Goal: Task Accomplishment & Management: Use online tool/utility

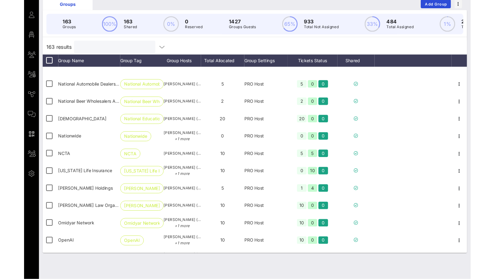
scroll to position [2435, 0]
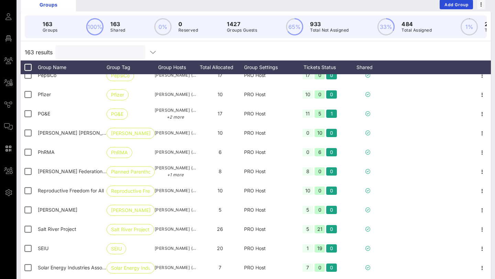
click at [101, 52] on input "text" at bounding box center [99, 52] width 80 height 9
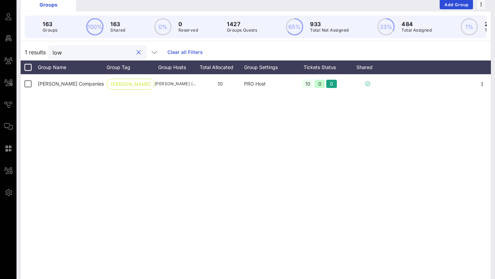
scroll to position [0, 0]
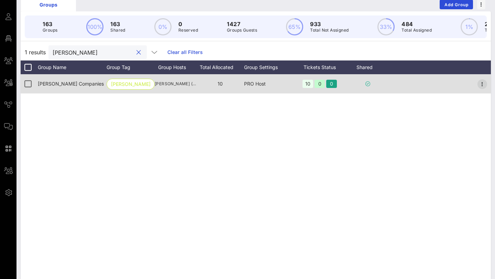
type input "[PERSON_NAME]"
click at [482, 84] on icon "button" at bounding box center [482, 84] width 8 height 8
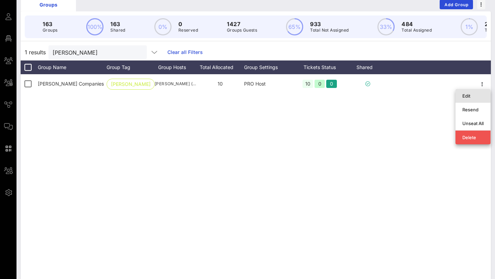
click at [474, 92] on div "Edit" at bounding box center [473, 95] width 21 height 11
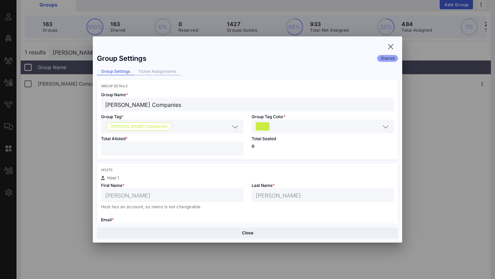
click at [145, 70] on div "Ticket Assignments" at bounding box center [157, 71] width 46 height 7
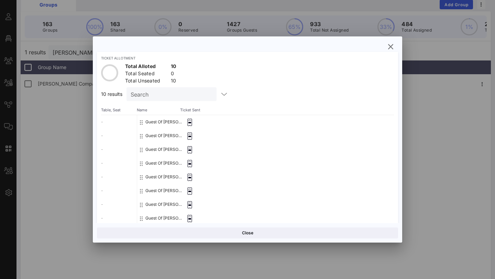
scroll to position [73, 0]
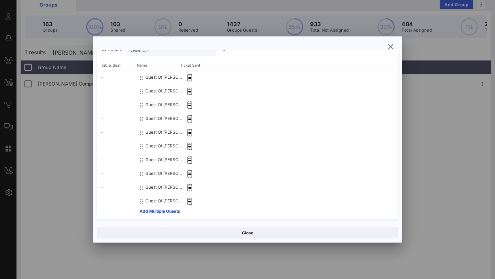
click at [77, 143] on div at bounding box center [247, 139] width 495 height 279
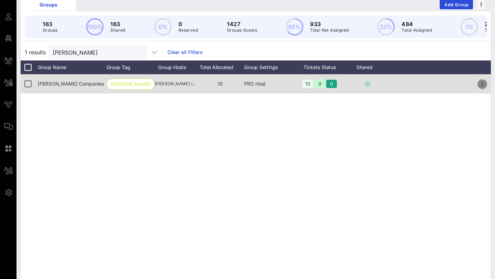
click at [485, 86] on icon "button" at bounding box center [482, 84] width 8 height 8
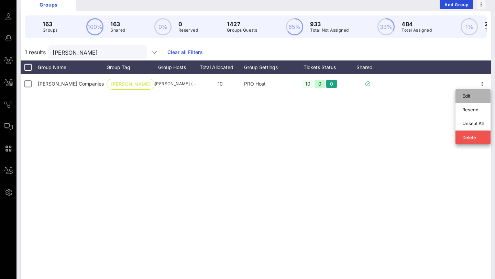
click at [461, 94] on div "Edit" at bounding box center [473, 96] width 35 height 14
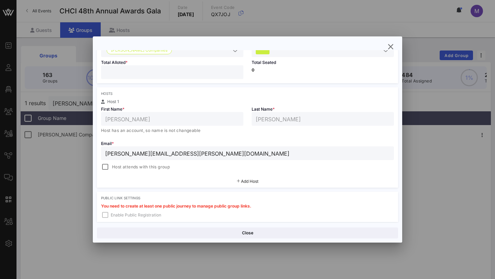
scroll to position [85, 0]
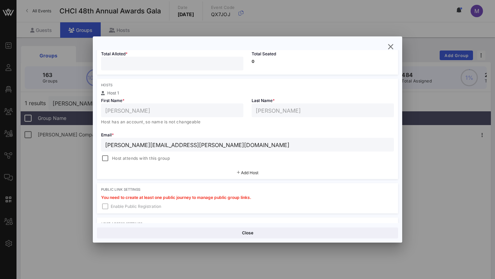
click at [217, 175] on div "Add Host" at bounding box center [247, 173] width 301 height 12
click at [230, 174] on div "Add Host" at bounding box center [247, 173] width 301 height 12
click at [241, 171] on span "Add Host" at bounding box center [250, 172] width 18 height 5
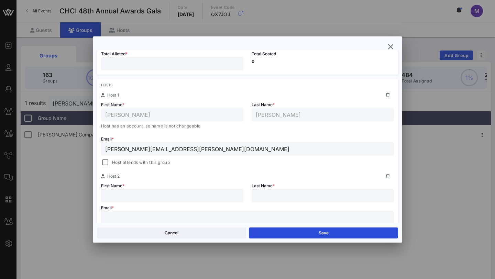
click at [158, 191] on div at bounding box center [172, 196] width 134 height 14
type input "[PERSON_NAME]"
click at [284, 191] on input "text" at bounding box center [323, 195] width 134 height 9
paste input "Curis"
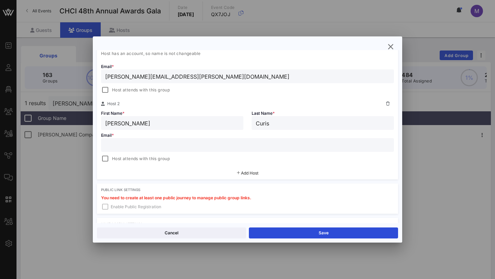
scroll to position [169, 0]
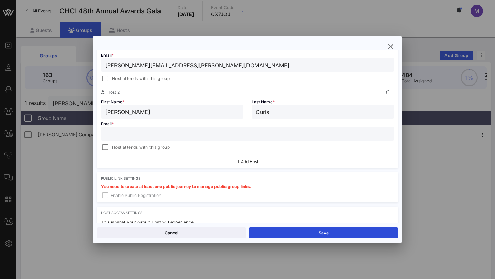
type input "Curis"
click at [221, 135] on input "text" at bounding box center [247, 133] width 285 height 9
click at [151, 128] on div at bounding box center [247, 134] width 285 height 14
click at [150, 133] on input "text" at bounding box center [247, 133] width 285 height 9
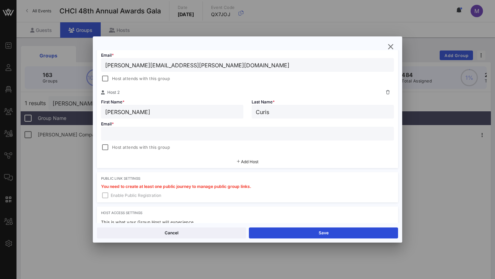
paste input "[PERSON_NAME][EMAIL_ADDRESS][PERSON_NAME][DOMAIN_NAME]"
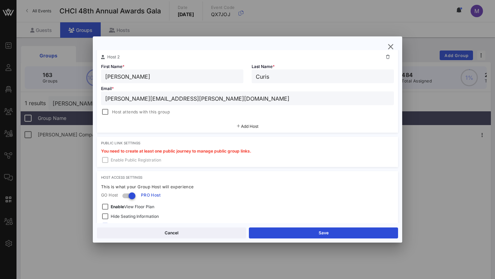
scroll to position [205, 0]
type input "[PERSON_NAME][EMAIL_ADDRESS][PERSON_NAME][DOMAIN_NAME]"
click at [275, 228] on button "Save" at bounding box center [323, 233] width 149 height 11
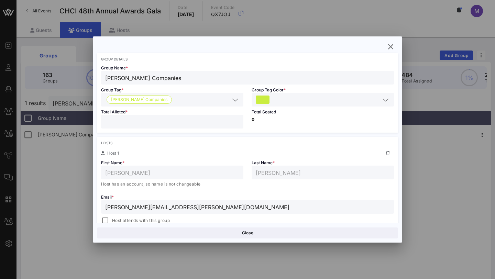
scroll to position [237, 0]
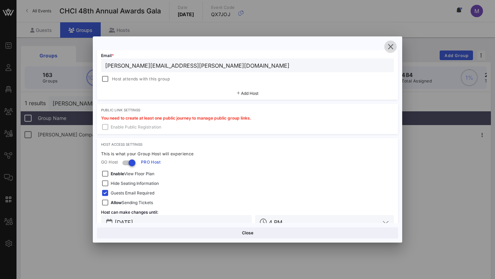
click at [391, 47] on icon "button" at bounding box center [391, 47] width 8 height 8
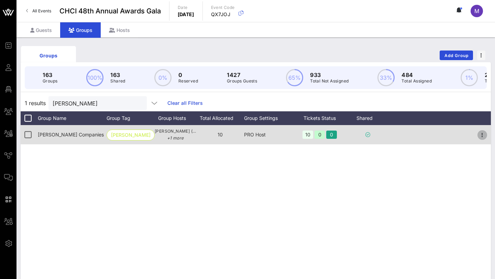
click at [485, 134] on icon "button" at bounding box center [482, 135] width 8 height 8
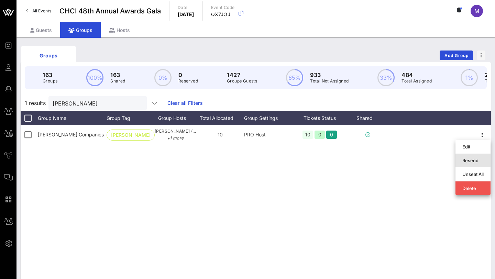
click at [473, 159] on div "Resend" at bounding box center [473, 161] width 21 height 6
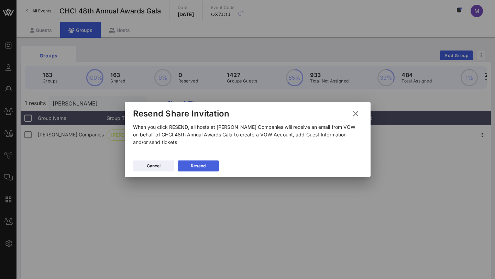
click at [212, 165] on button "Resend" at bounding box center [198, 166] width 41 height 11
